Goal: Information Seeking & Learning: Learn about a topic

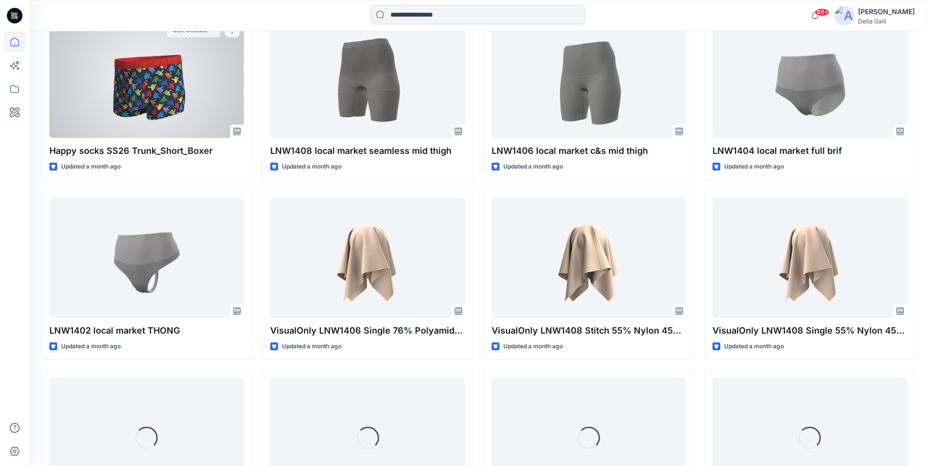
scroll to position [567, 0]
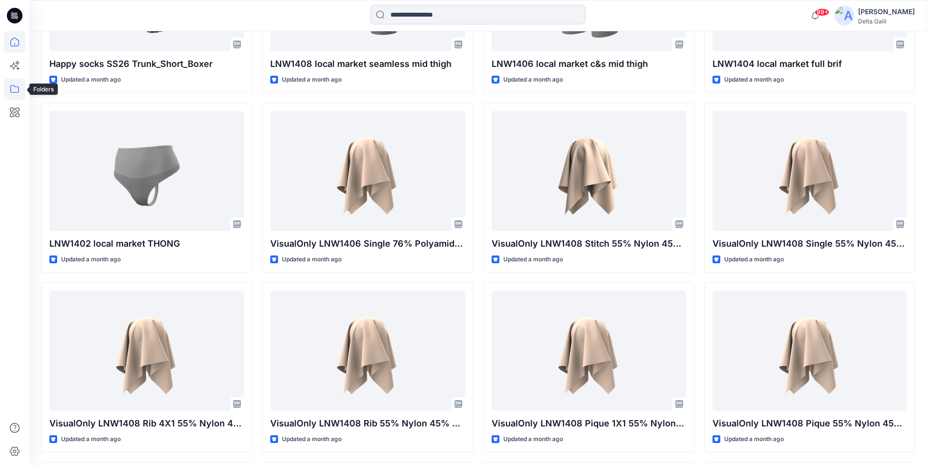
click at [15, 88] on icon at bounding box center [14, 88] width 21 height 21
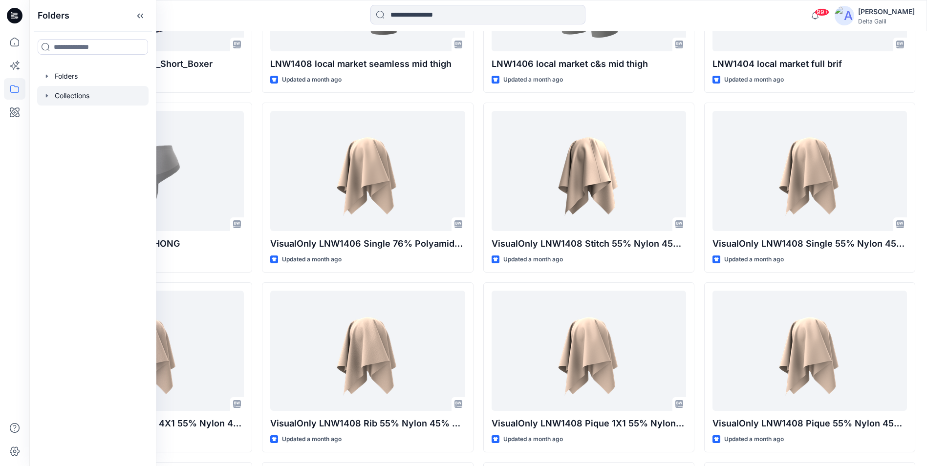
click at [62, 99] on div at bounding box center [92, 96] width 111 height 20
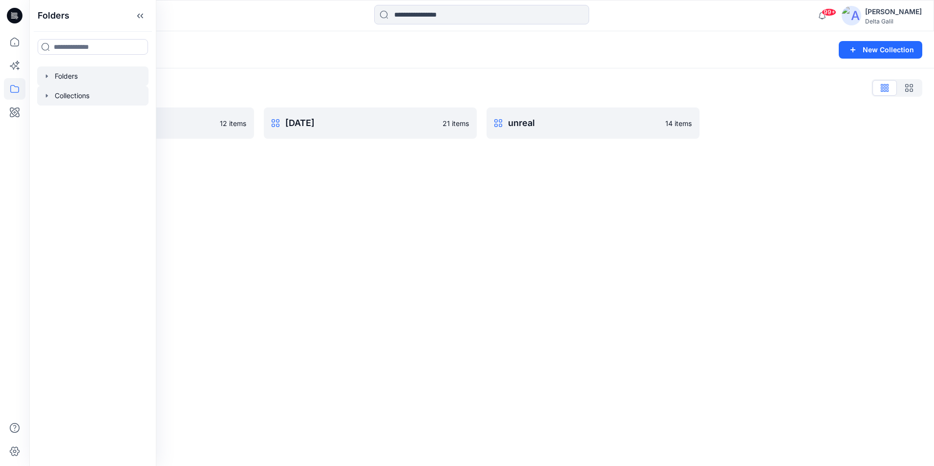
click at [45, 79] on icon "button" at bounding box center [47, 76] width 8 height 8
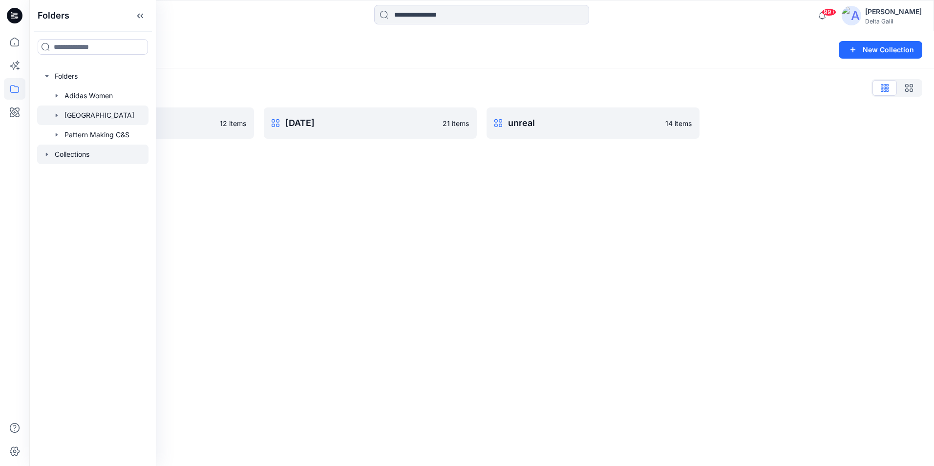
click at [56, 118] on icon "button" at bounding box center [57, 115] width 8 height 8
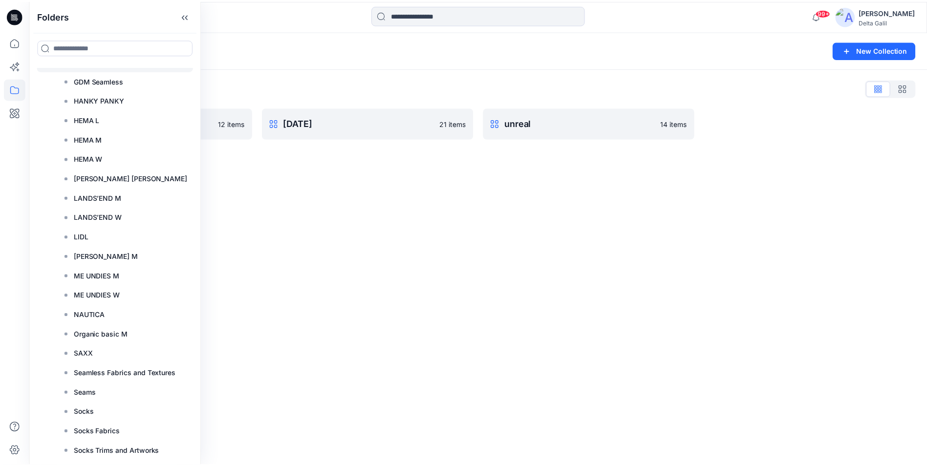
scroll to position [391, 0]
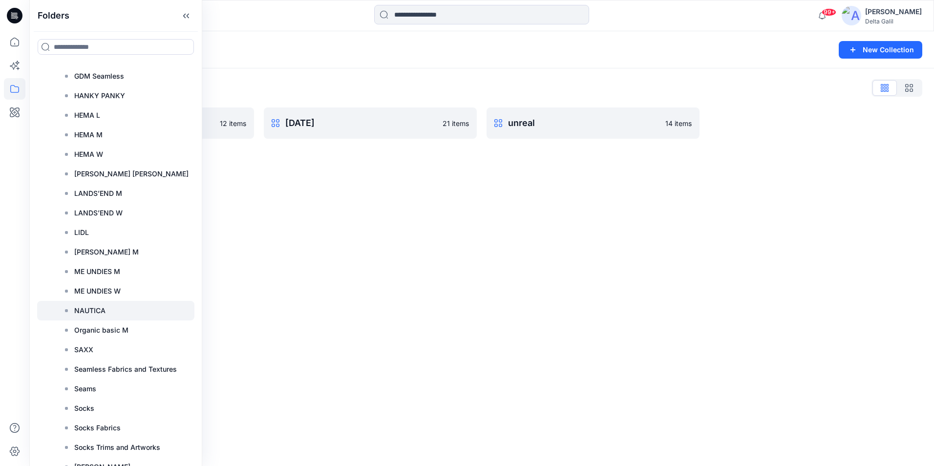
click at [116, 307] on div at bounding box center [115, 311] width 157 height 20
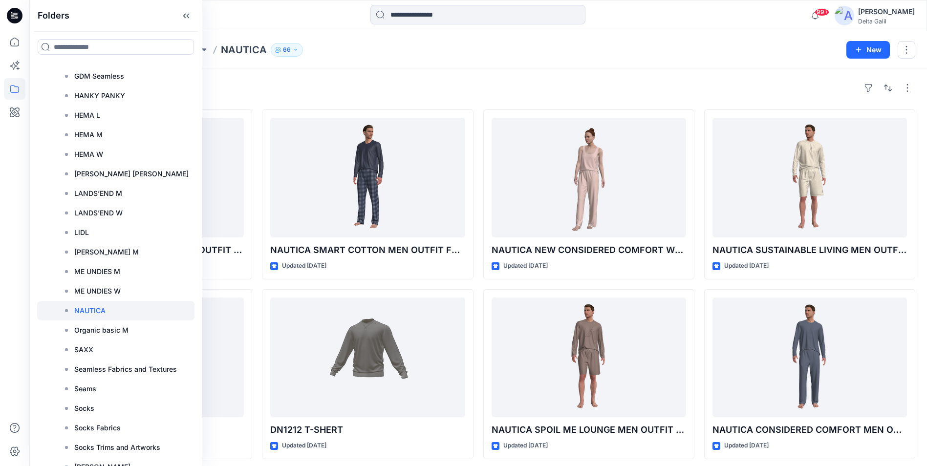
click at [534, 76] on div "Styles NAUTICA SPOIL ME LOUNGE MEN OUTFIT FW23 DCV742 DN1212 Updated 3 years ag…" at bounding box center [478, 377] width 898 height 618
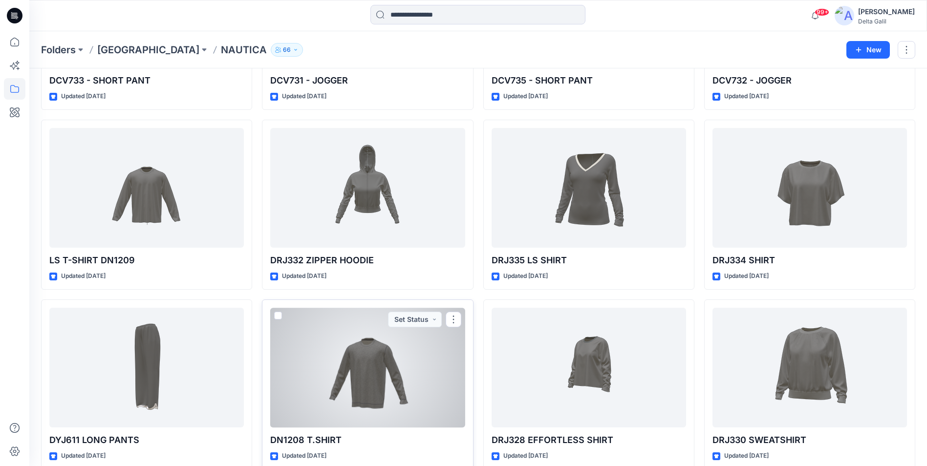
scroll to position [1054, 0]
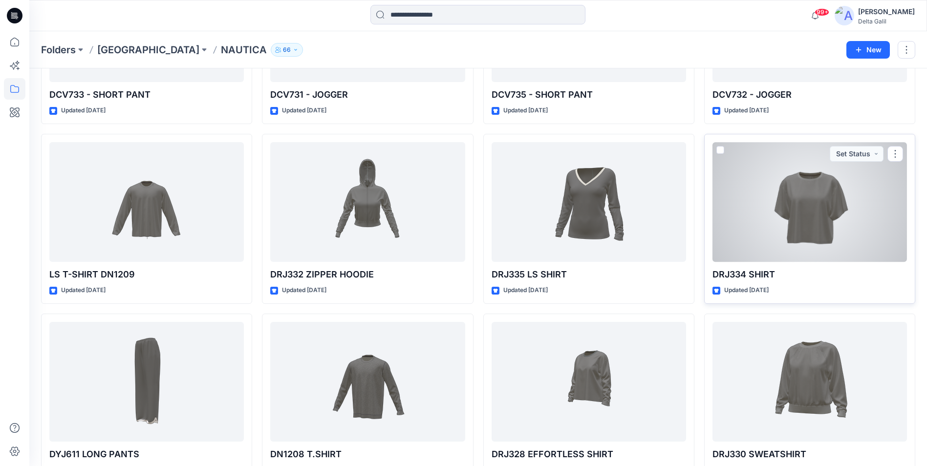
click at [789, 215] on div at bounding box center [809, 202] width 194 height 120
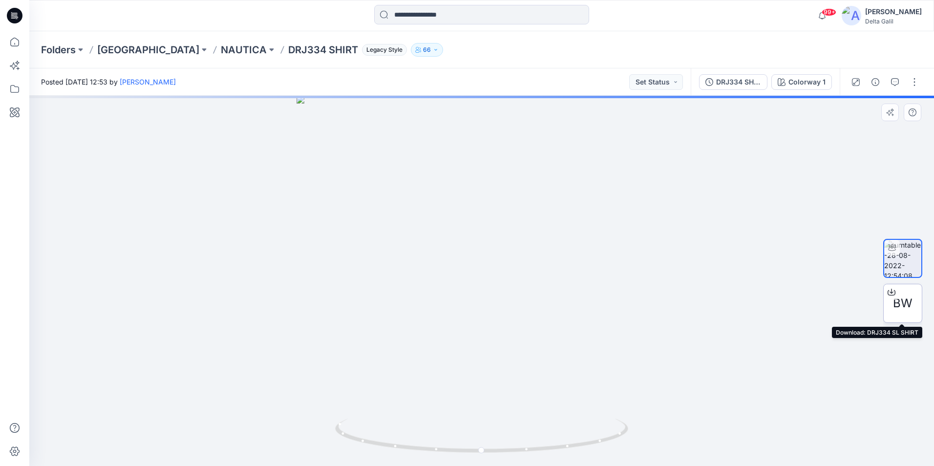
click at [889, 292] on icon at bounding box center [892, 292] width 8 height 8
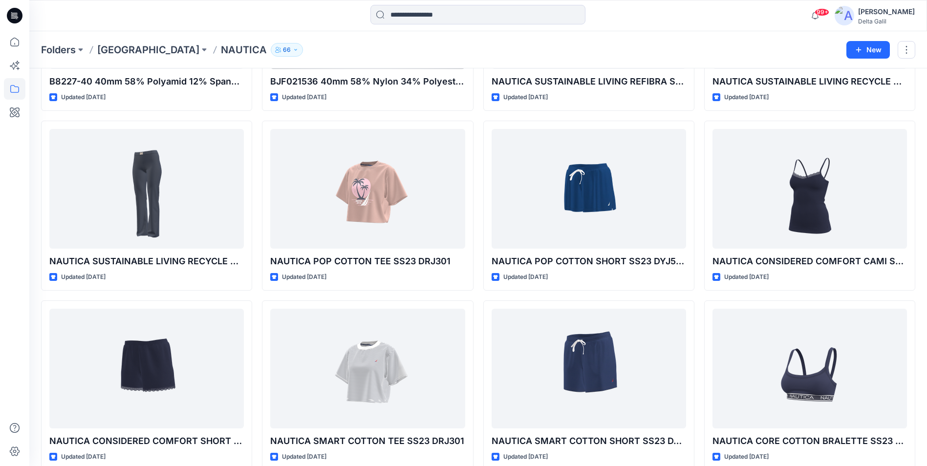
scroll to position [2866, 0]
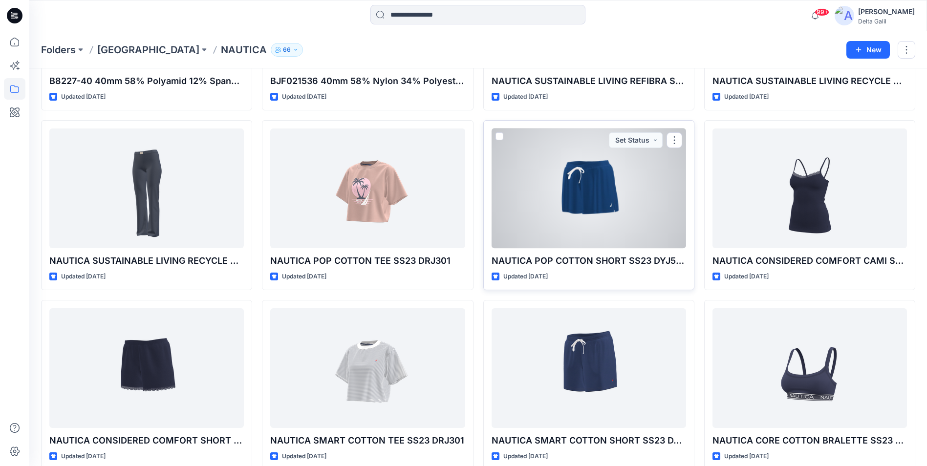
click at [594, 200] on div at bounding box center [589, 189] width 194 height 120
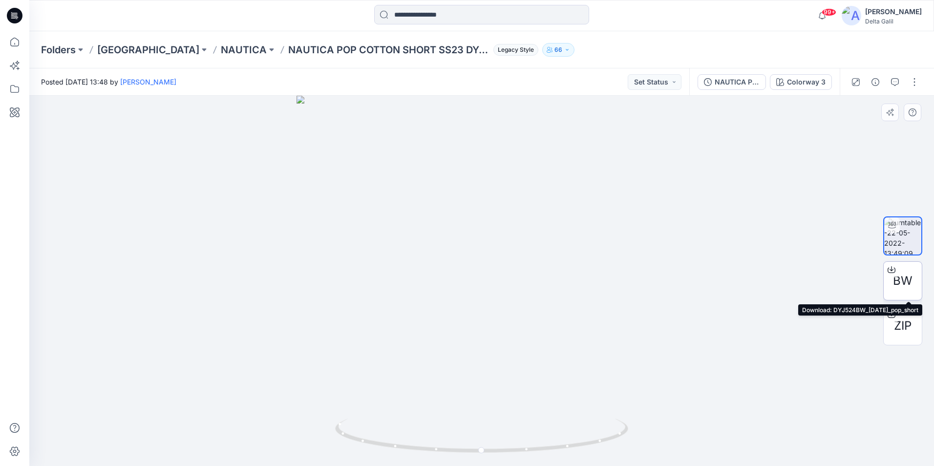
click at [889, 271] on icon at bounding box center [892, 270] width 8 height 8
click at [427, 12] on input at bounding box center [481, 15] width 215 height 20
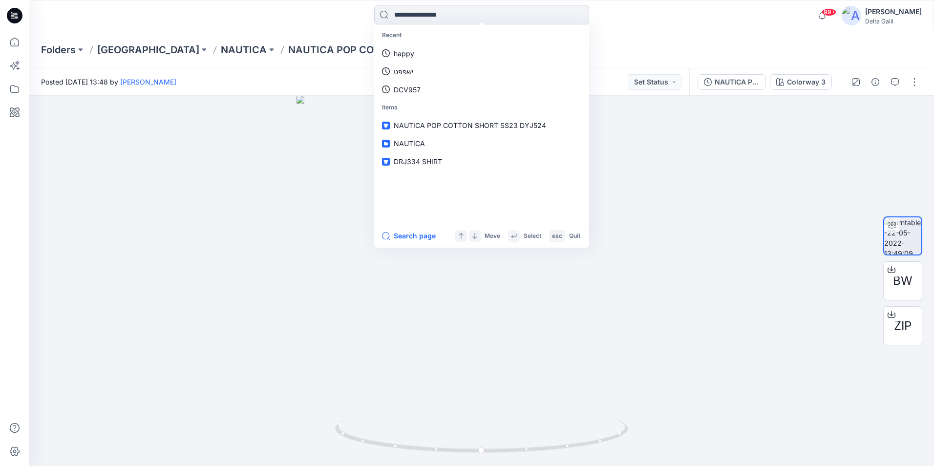
click at [409, 16] on input at bounding box center [481, 15] width 215 height 20
type input "*"
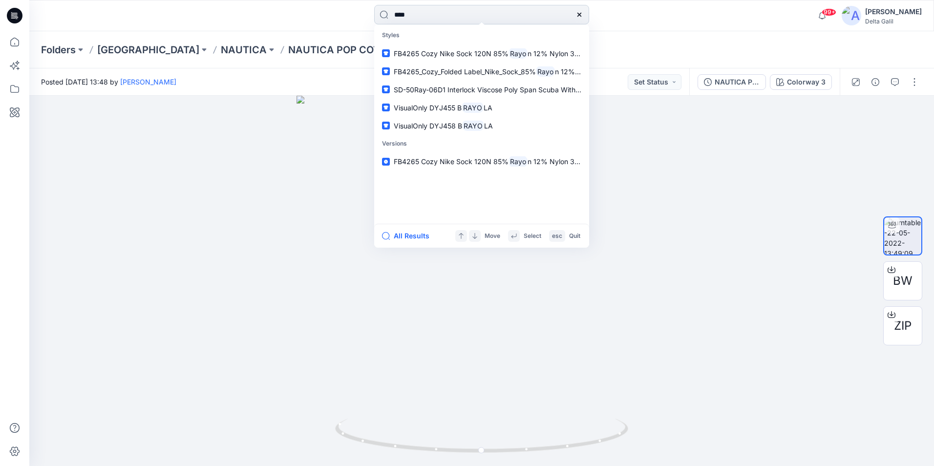
type input "*****"
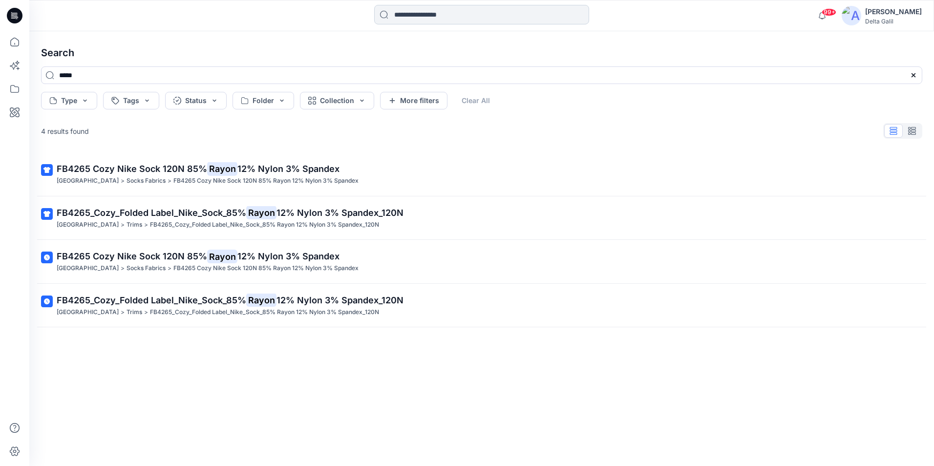
click at [439, 14] on input at bounding box center [481, 15] width 215 height 20
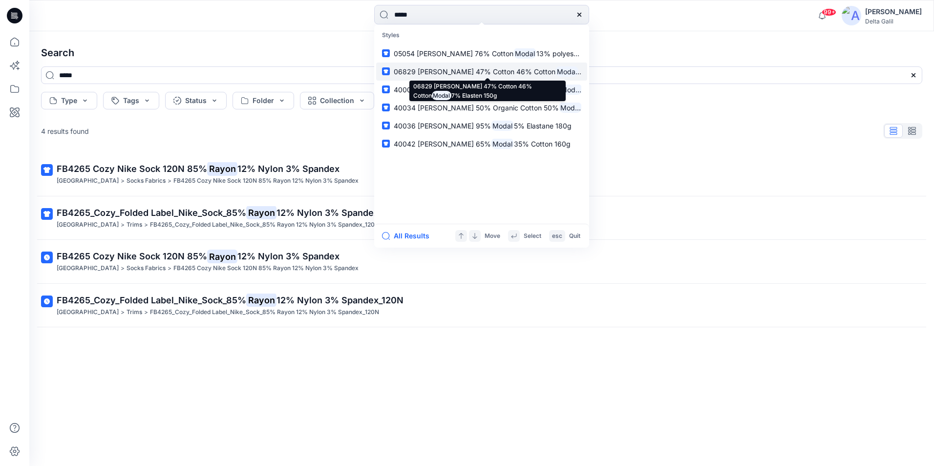
type input "*****"
click at [493, 76] on p "06829 Schiesser 47% Cotton 46% Cotton Modal 7% Elasten 150g" at bounding box center [488, 71] width 188 height 10
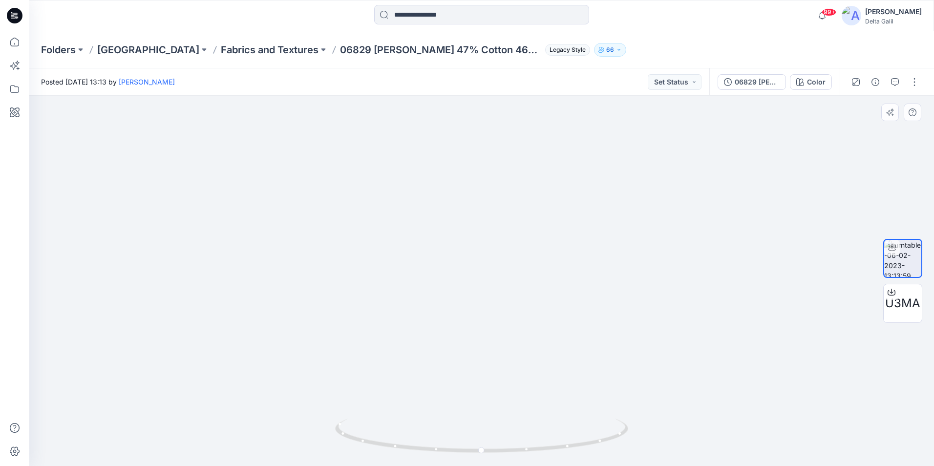
drag, startPoint x: 466, startPoint y: 219, endPoint x: 440, endPoint y: 307, distance: 92.2
click at [440, 307] on img at bounding box center [481, 260] width 635 height 412
drag, startPoint x: 559, startPoint y: 348, endPoint x: 556, endPoint y: 335, distance: 14.2
click at [556, 335] on img at bounding box center [481, 254] width 635 height 426
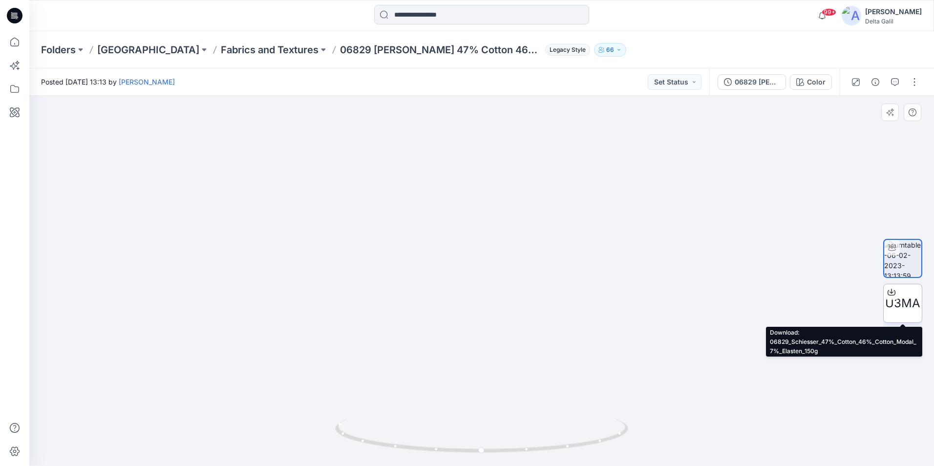
click at [893, 292] on icon at bounding box center [892, 291] width 4 height 5
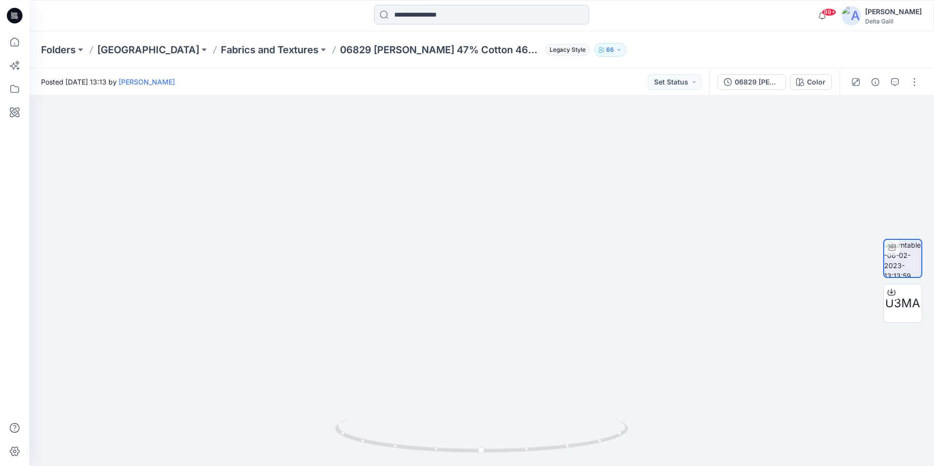
click at [416, 14] on input at bounding box center [481, 15] width 215 height 20
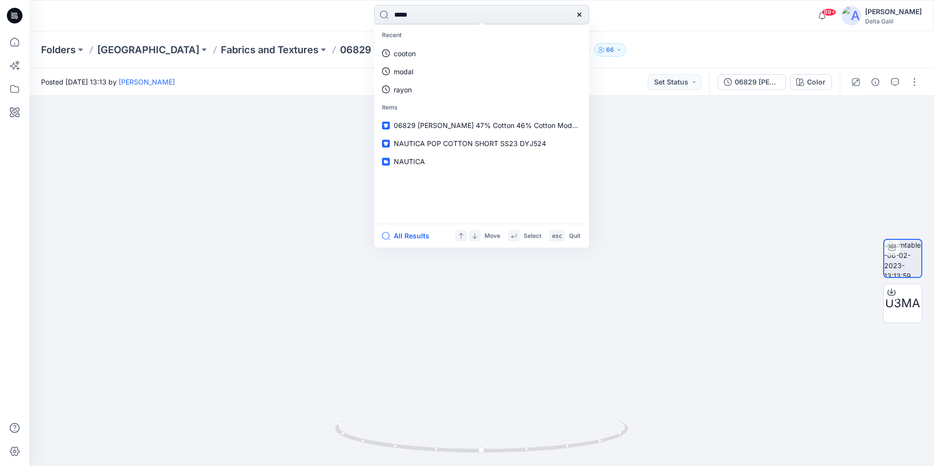
type input "******"
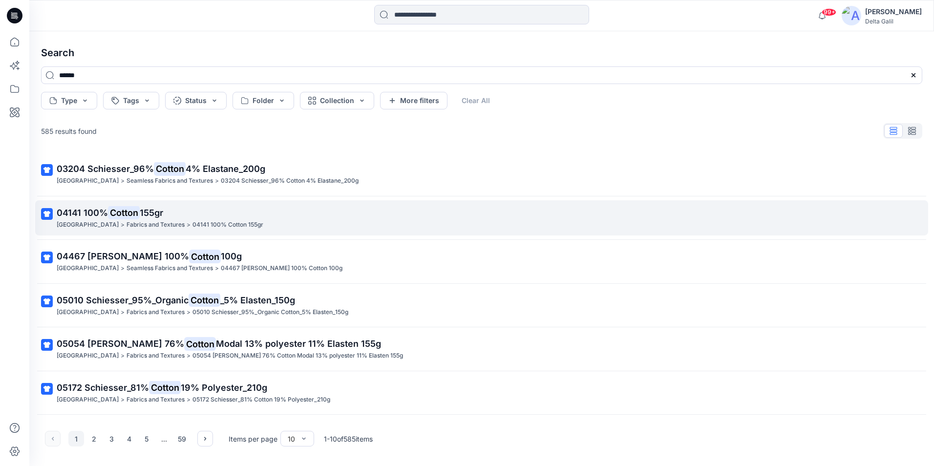
click at [198, 219] on p "04141 100% Cotton 155gr" at bounding box center [481, 213] width 848 height 14
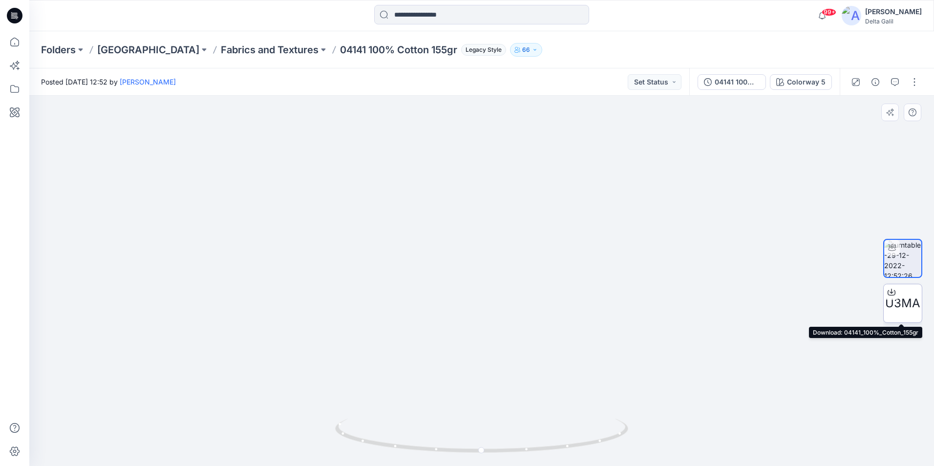
click at [890, 291] on icon at bounding box center [892, 292] width 8 height 8
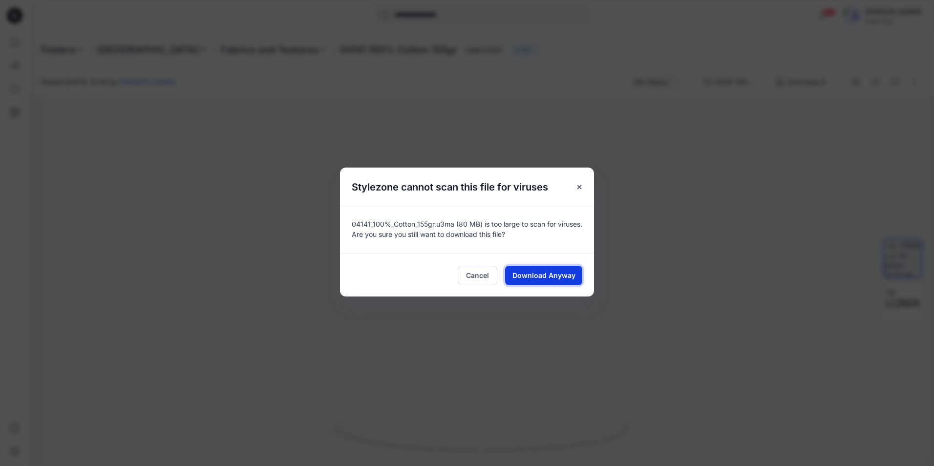
click at [544, 279] on span "Download Anyway" at bounding box center [544, 275] width 63 height 10
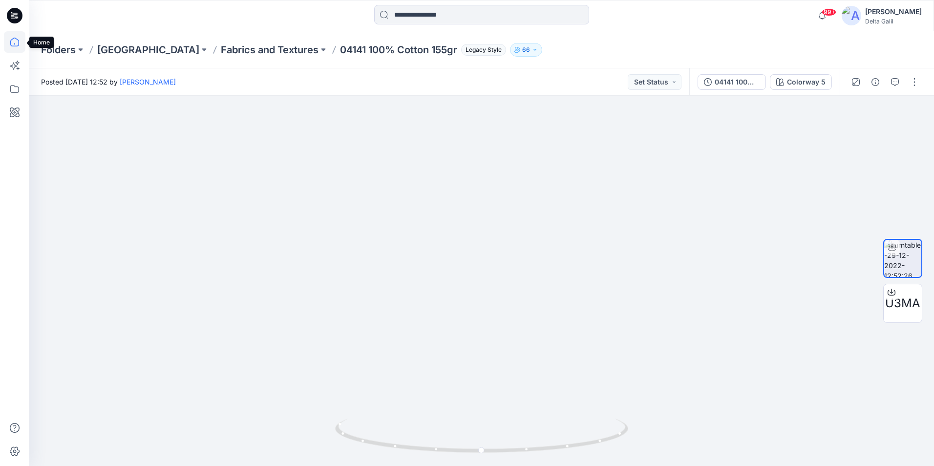
click at [13, 39] on icon at bounding box center [14, 42] width 9 height 9
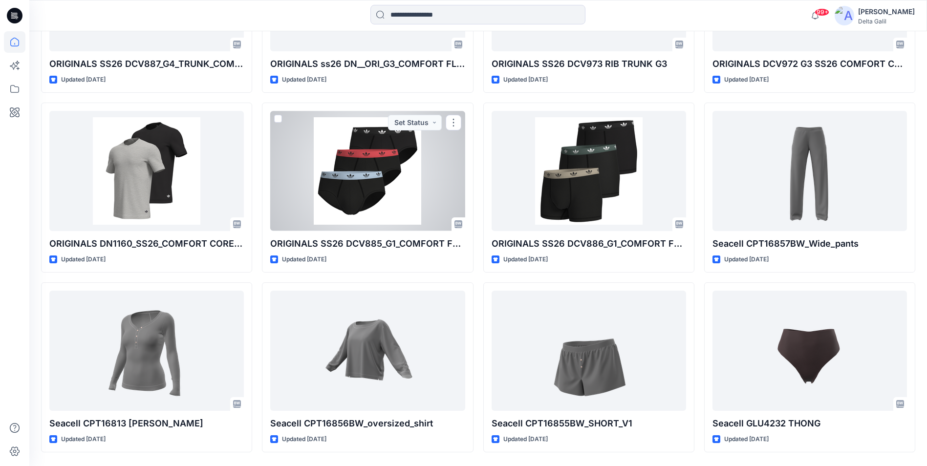
scroll to position [1499, 0]
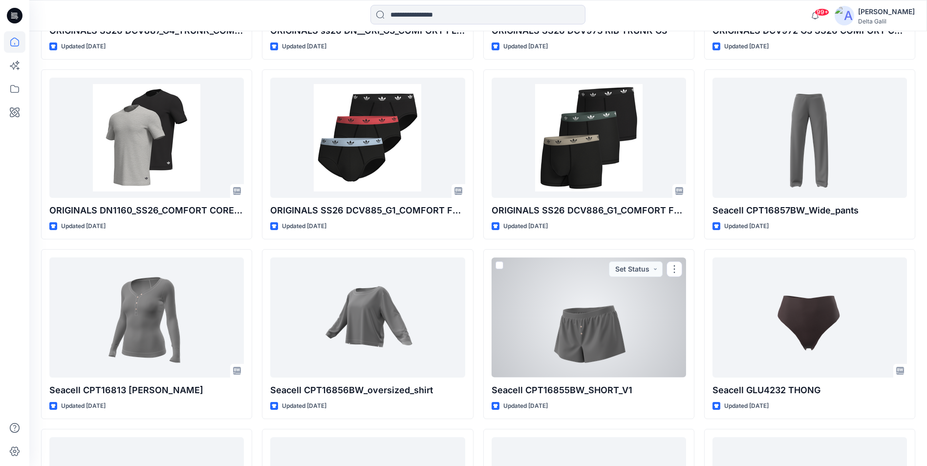
click at [589, 328] on div at bounding box center [589, 318] width 194 height 120
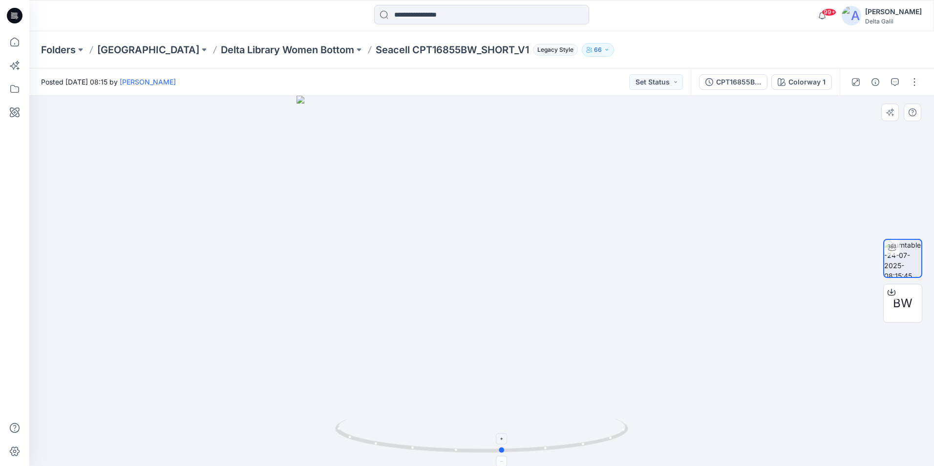
drag, startPoint x: 483, startPoint y: 451, endPoint x: 508, endPoint y: 431, distance: 31.6
click at [508, 431] on icon at bounding box center [483, 437] width 296 height 37
drag, startPoint x: 455, startPoint y: 368, endPoint x: 488, endPoint y: 196, distance: 174.6
click at [488, 196] on img at bounding box center [505, 49] width 953 height 833
drag, startPoint x: 480, startPoint y: 295, endPoint x: 479, endPoint y: 307, distance: 12.8
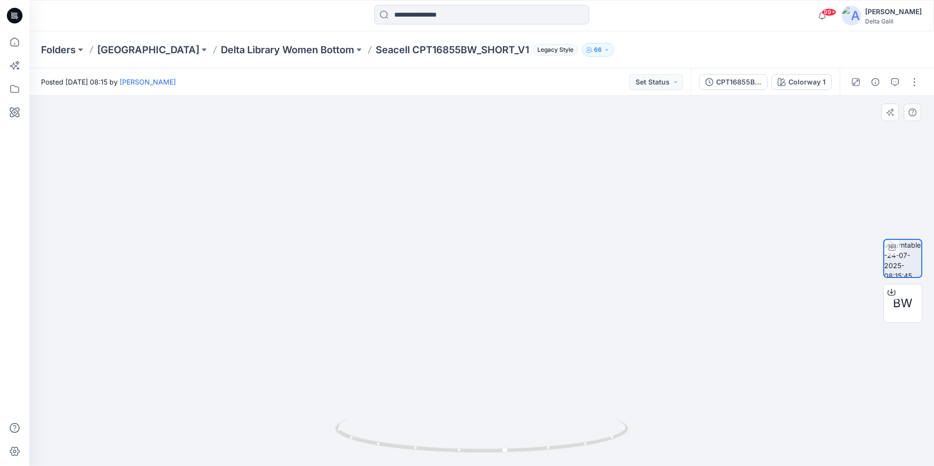
click at [479, 307] on img at bounding box center [504, 55] width 953 height 821
drag, startPoint x: 477, startPoint y: 313, endPoint x: 506, endPoint y: 314, distance: 28.3
click at [506, 314] on img at bounding box center [482, 130] width 763 height 672
click at [12, 20] on icon at bounding box center [15, 16] width 16 height 16
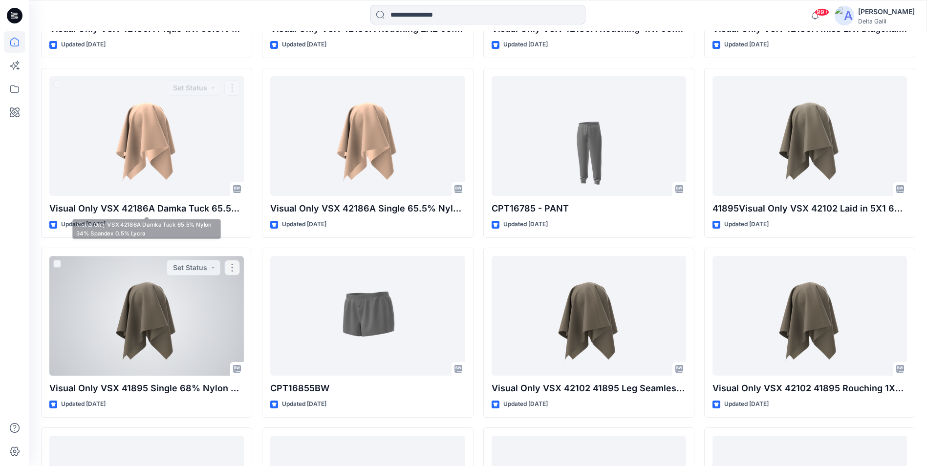
scroll to position [4730, 0]
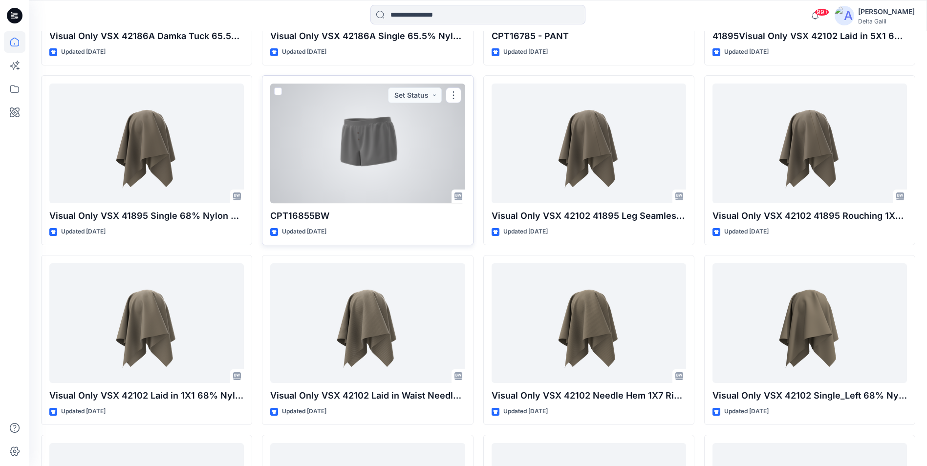
click at [377, 146] on div at bounding box center [367, 144] width 194 height 120
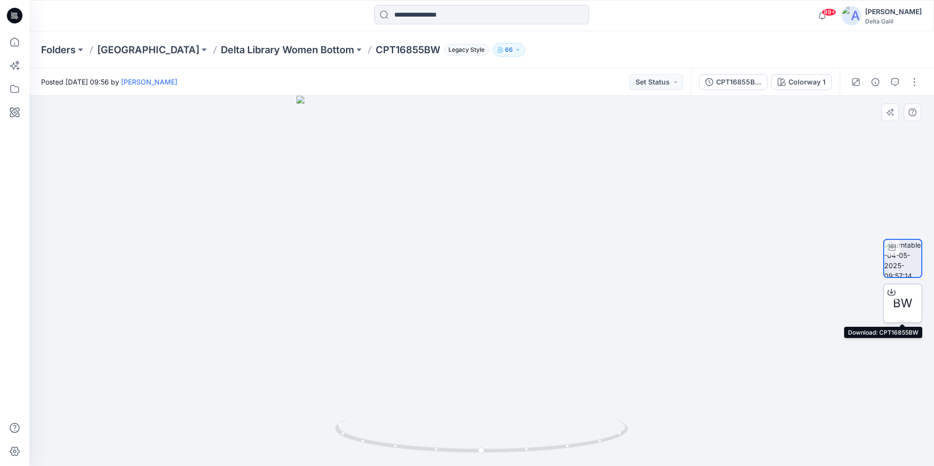
click at [893, 294] on icon at bounding box center [892, 292] width 8 height 8
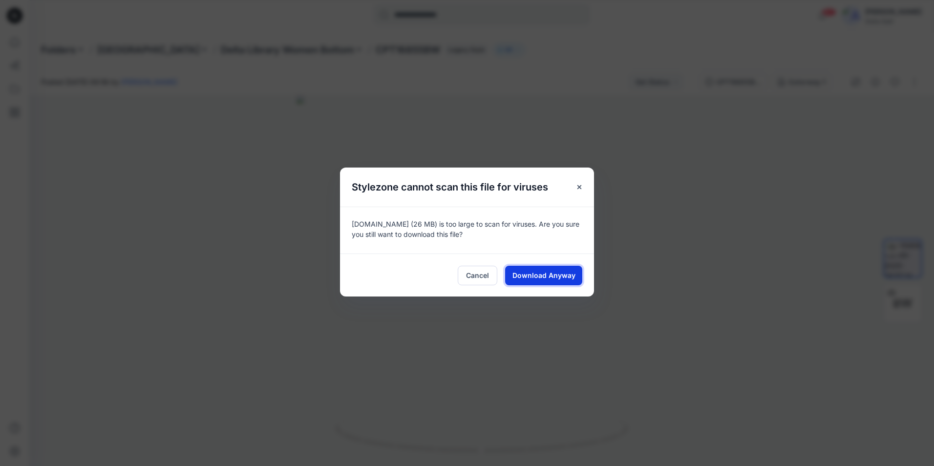
click at [535, 278] on span "Download Anyway" at bounding box center [544, 275] width 63 height 10
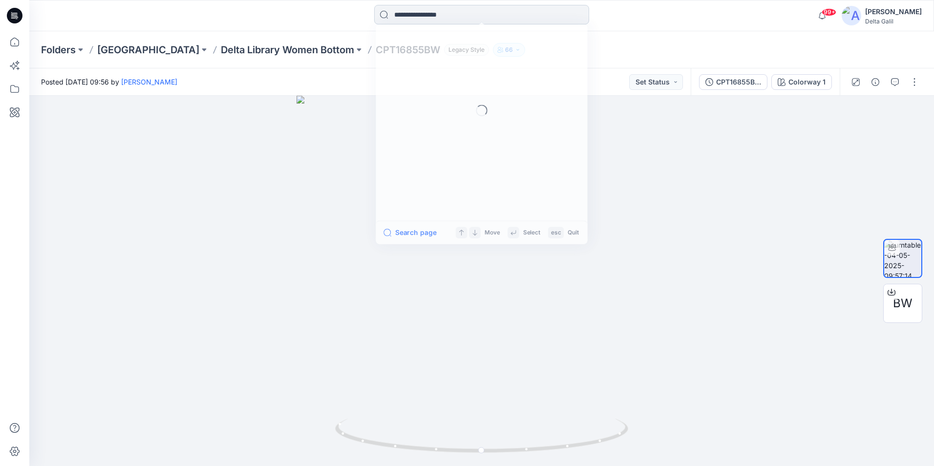
click at [444, 19] on input at bounding box center [481, 15] width 215 height 20
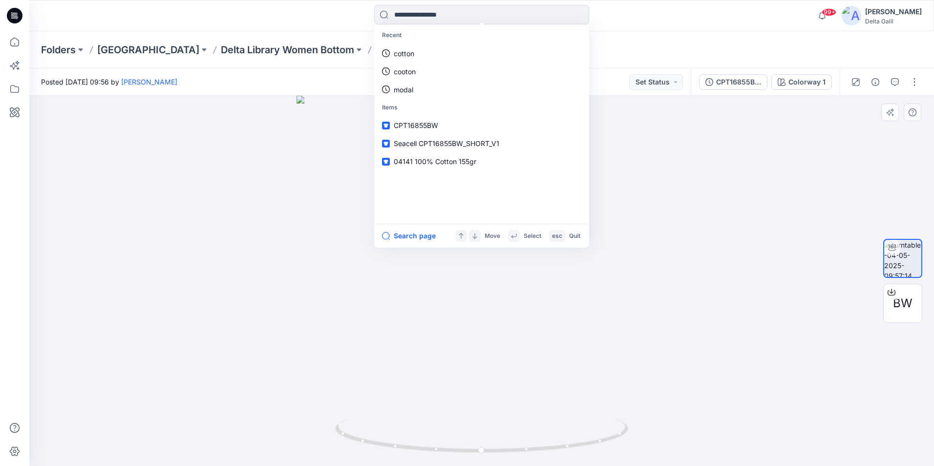
click at [249, 158] on div at bounding box center [481, 281] width 905 height 370
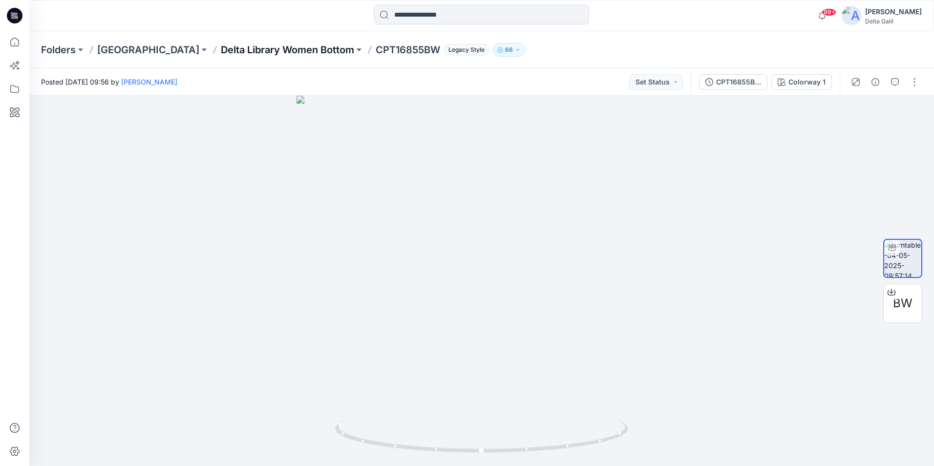
click at [255, 53] on p "Delta Library Women Bottom" at bounding box center [287, 50] width 133 height 14
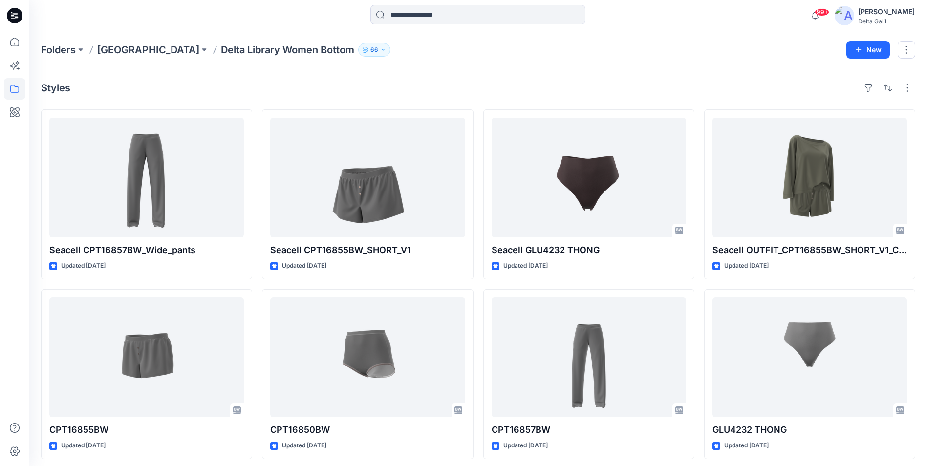
click at [14, 24] on icon at bounding box center [15, 15] width 16 height 31
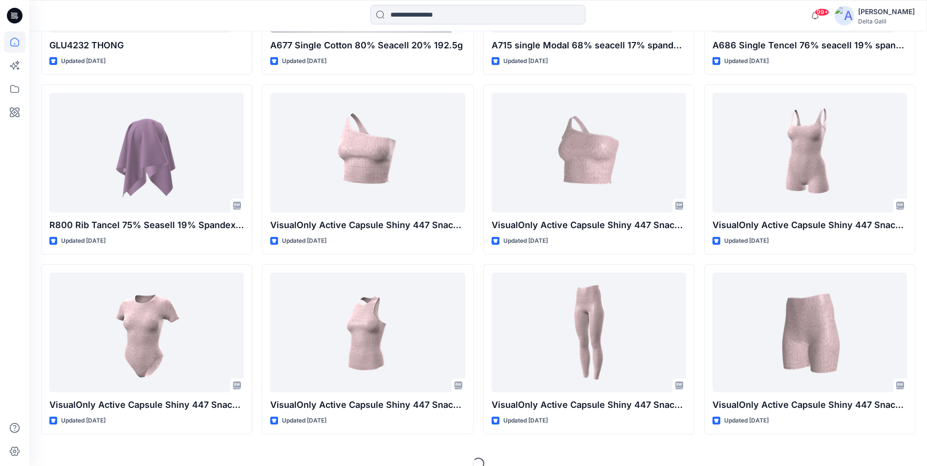
scroll to position [5815, 0]
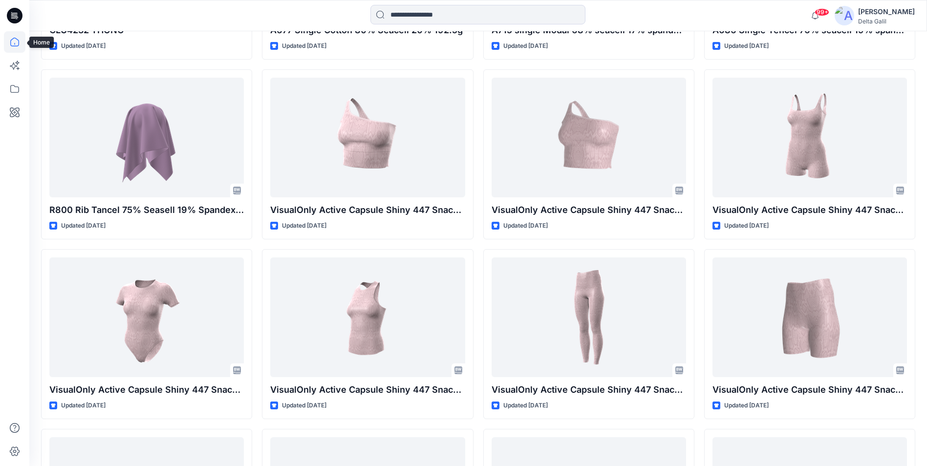
click at [16, 47] on icon at bounding box center [14, 41] width 21 height 21
click at [16, 44] on icon at bounding box center [14, 41] width 21 height 21
click at [15, 47] on icon at bounding box center [14, 41] width 21 height 21
click at [11, 93] on icon at bounding box center [14, 88] width 21 height 21
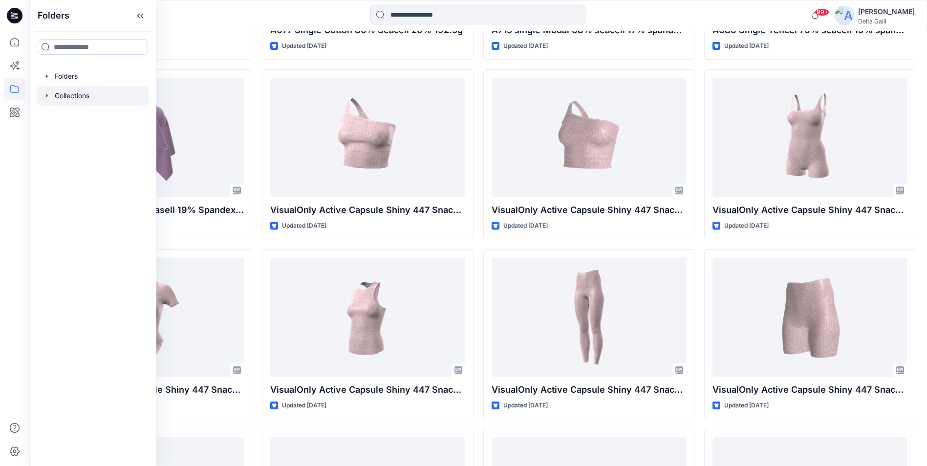
click at [46, 95] on icon "button" at bounding box center [47, 95] width 2 height 3
click at [46, 95] on icon "button" at bounding box center [46, 96] width 3 height 2
click at [45, 80] on icon "button" at bounding box center [47, 76] width 8 height 8
click at [54, 116] on icon "button" at bounding box center [57, 115] width 8 height 8
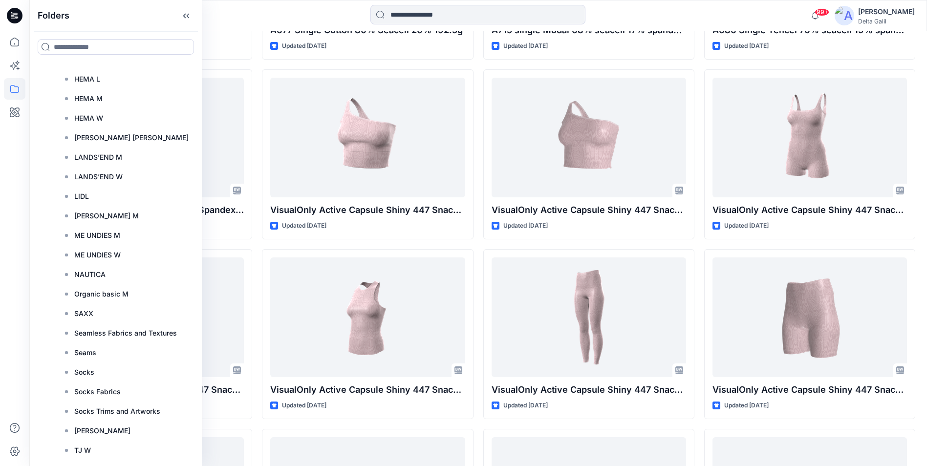
scroll to position [440, 0]
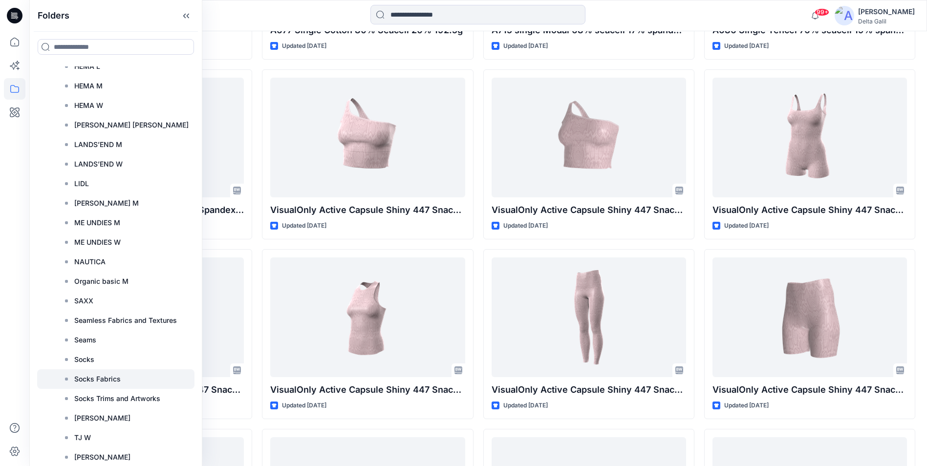
click at [99, 377] on p "Socks Fabrics" at bounding box center [97, 379] width 46 height 12
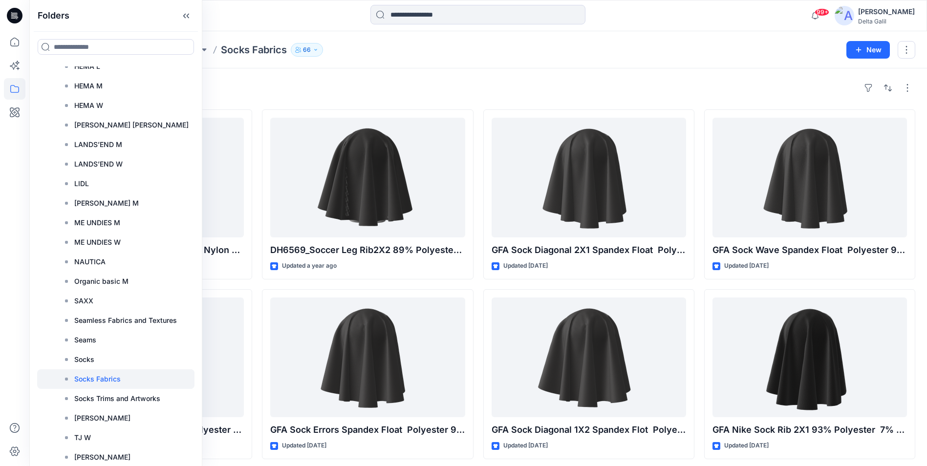
click at [345, 73] on div "Styles Organic Basics Sock 68% Recycled Nylon 29% Nylon 3% Spandex 144N Updated…" at bounding box center [478, 377] width 898 height 618
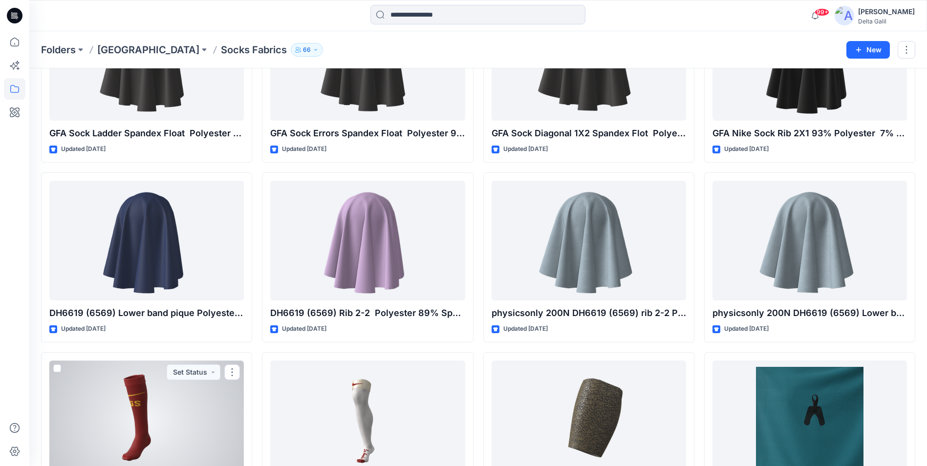
scroll to position [273, 0]
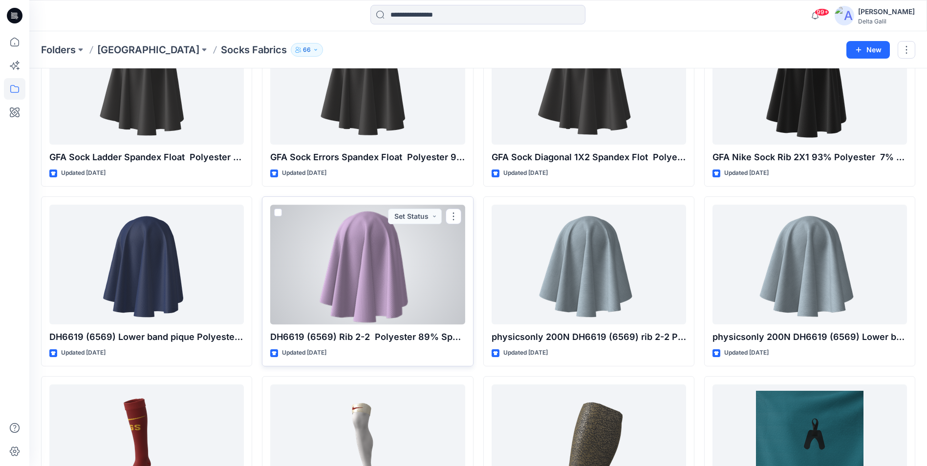
click at [344, 259] on div at bounding box center [367, 265] width 194 height 120
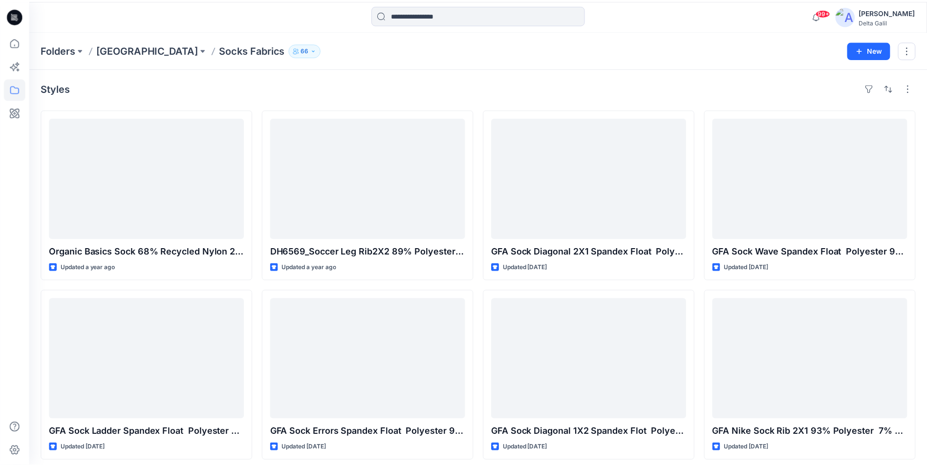
scroll to position [273, 0]
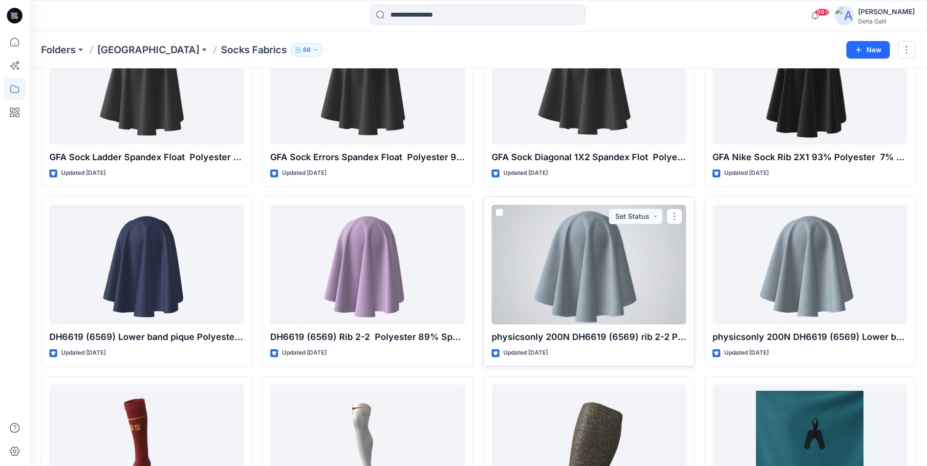
click at [570, 264] on div at bounding box center [589, 265] width 194 height 120
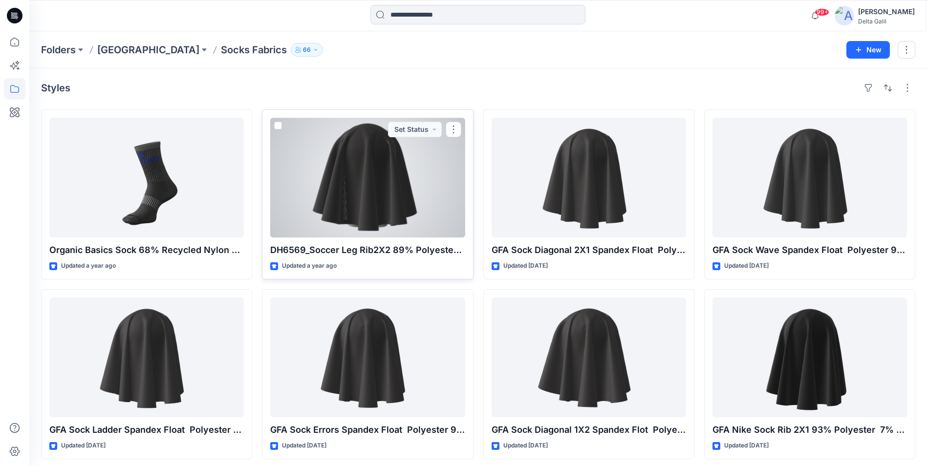
click at [369, 191] on div at bounding box center [367, 178] width 194 height 120
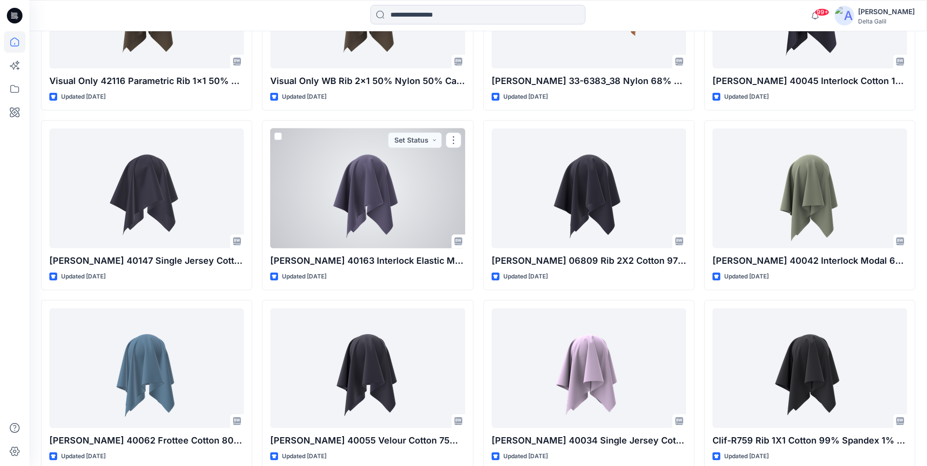
scroll to position [6354, 0]
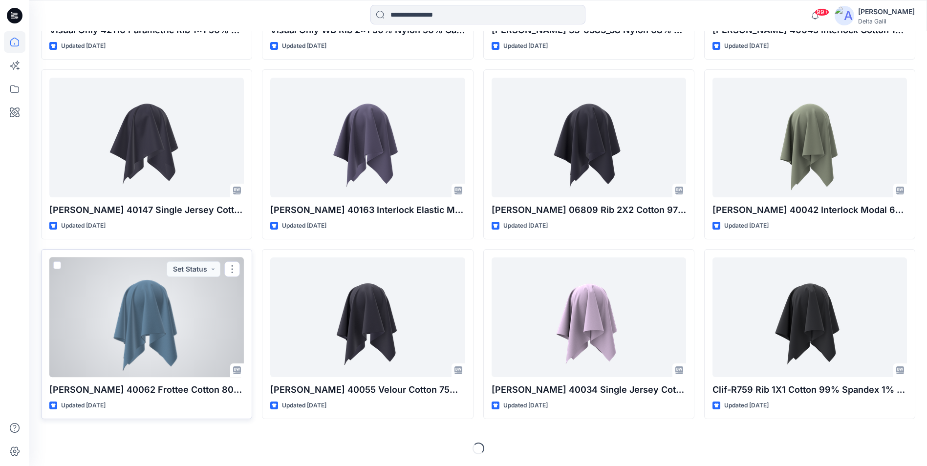
click at [196, 325] on div at bounding box center [146, 318] width 194 height 120
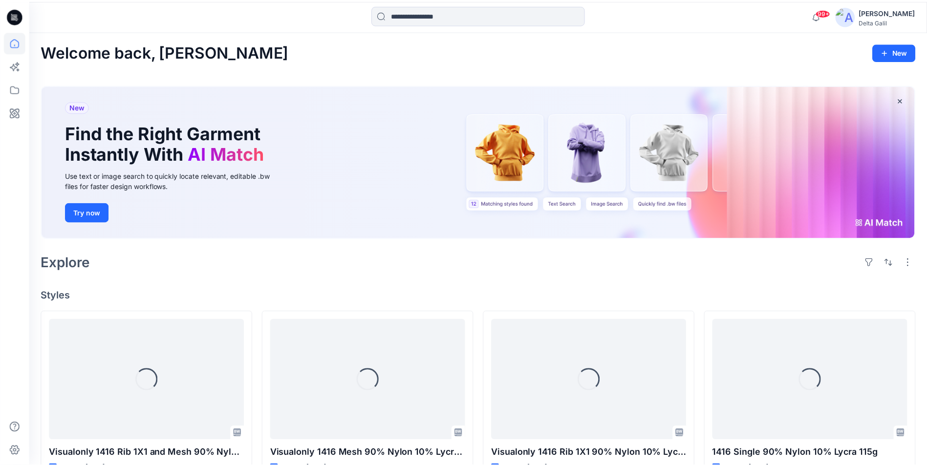
scroll to position [6354, 0]
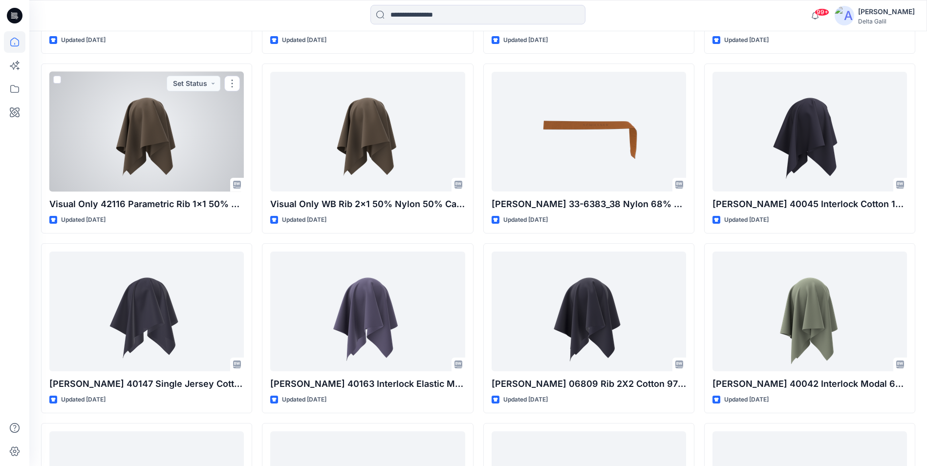
scroll to position [6354, 0]
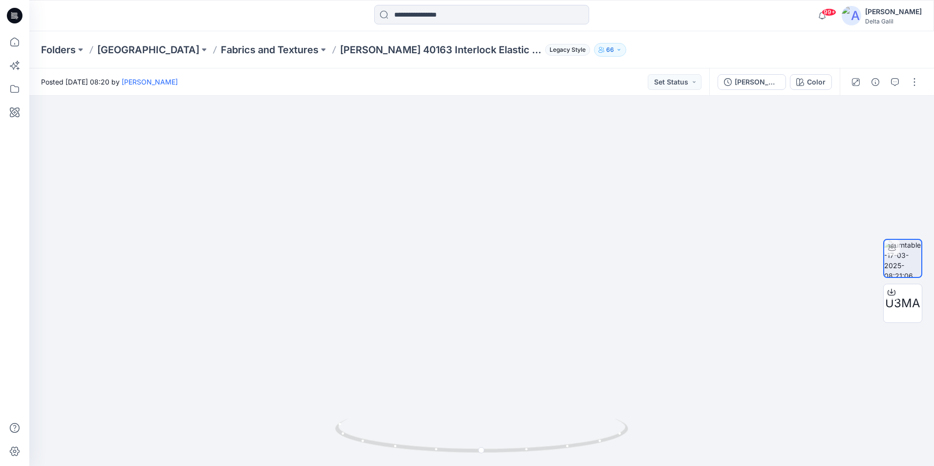
click at [10, 20] on icon at bounding box center [15, 16] width 16 height 16
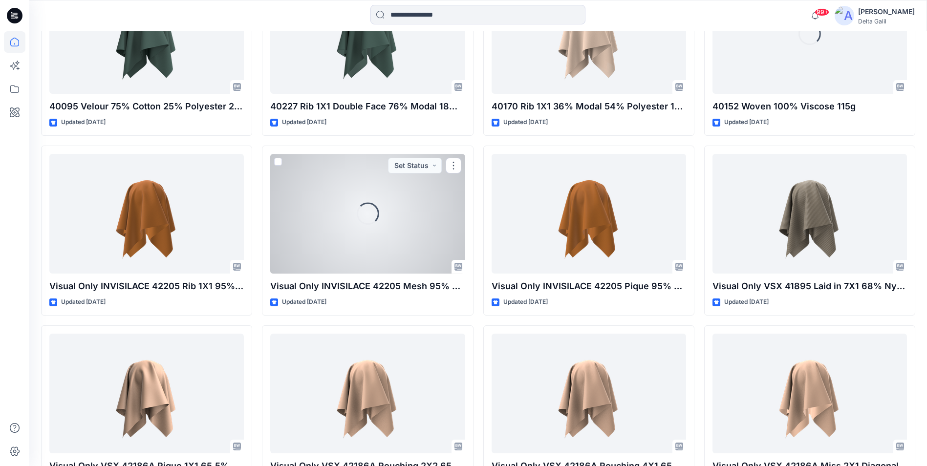
scroll to position [4196, 0]
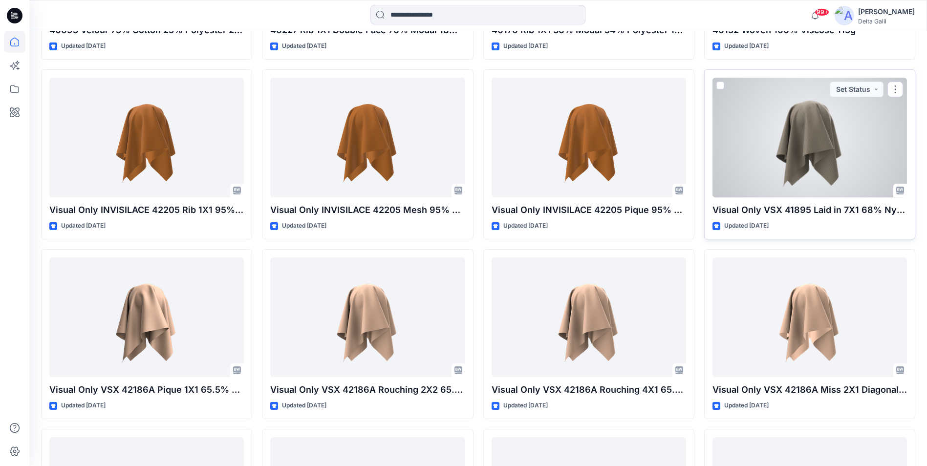
click at [781, 117] on div at bounding box center [809, 138] width 194 height 120
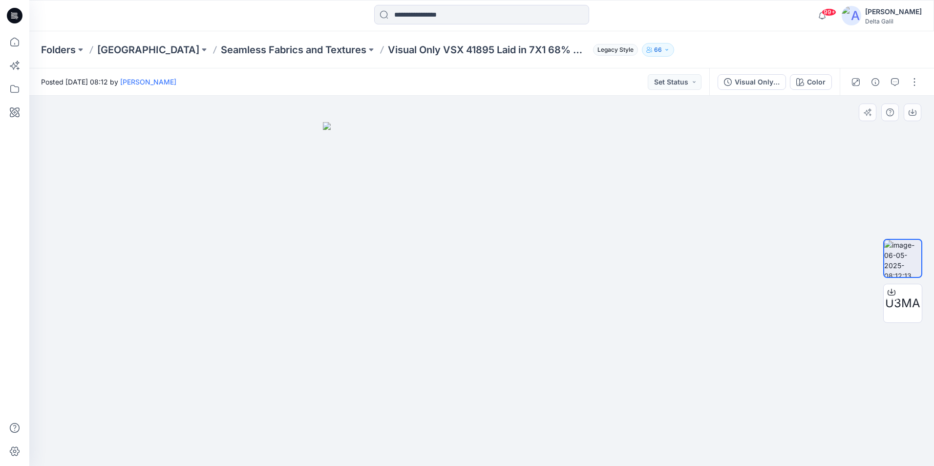
click at [494, 317] on img at bounding box center [482, 294] width 318 height 344
click at [504, 280] on img at bounding box center [482, 294] width 318 height 344
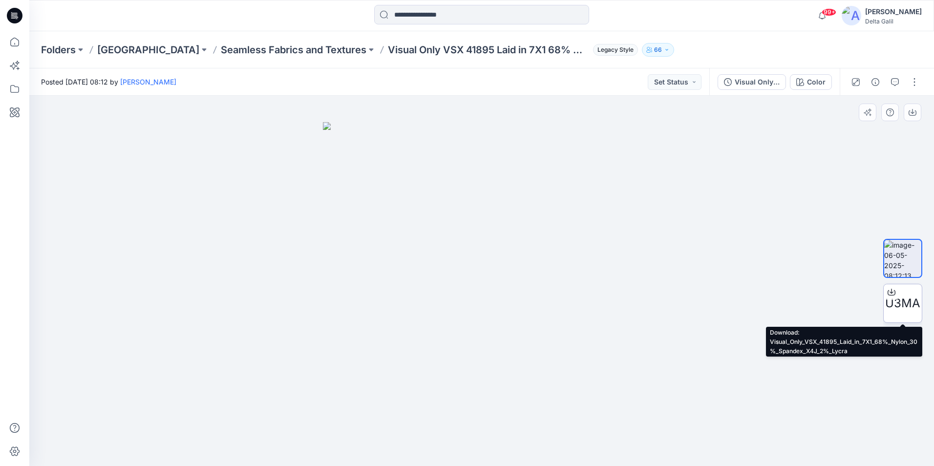
click at [890, 292] on icon at bounding box center [892, 291] width 4 height 5
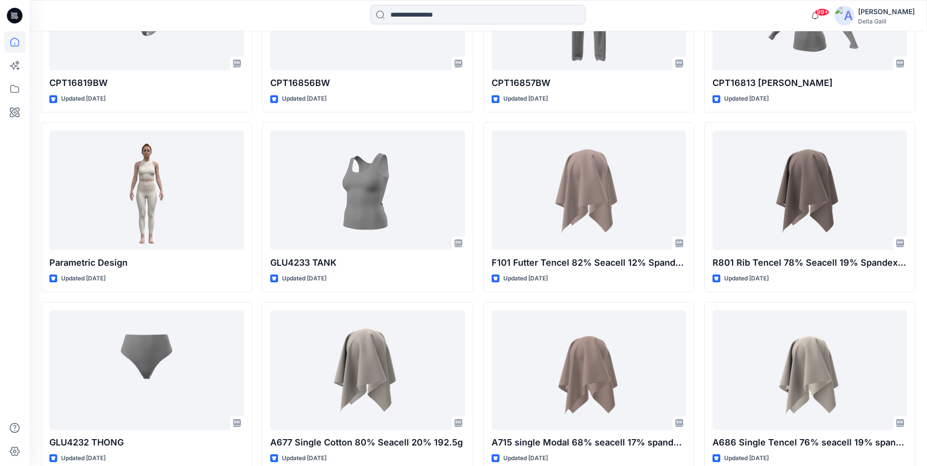
scroll to position [5328, 0]
